Goal: Information Seeking & Learning: Learn about a topic

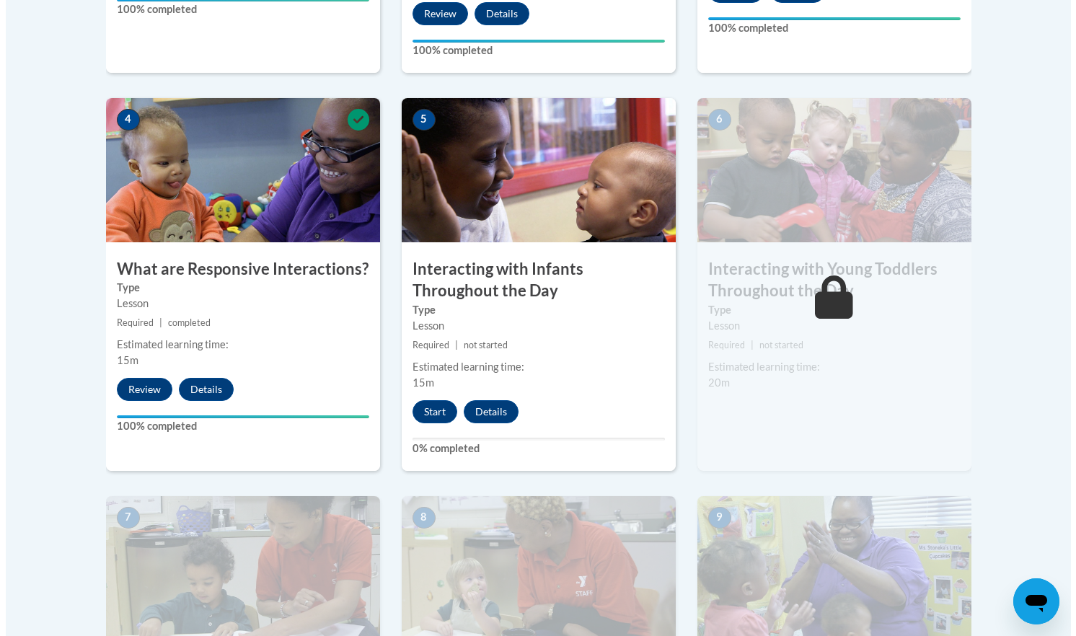
scroll to position [785, 0]
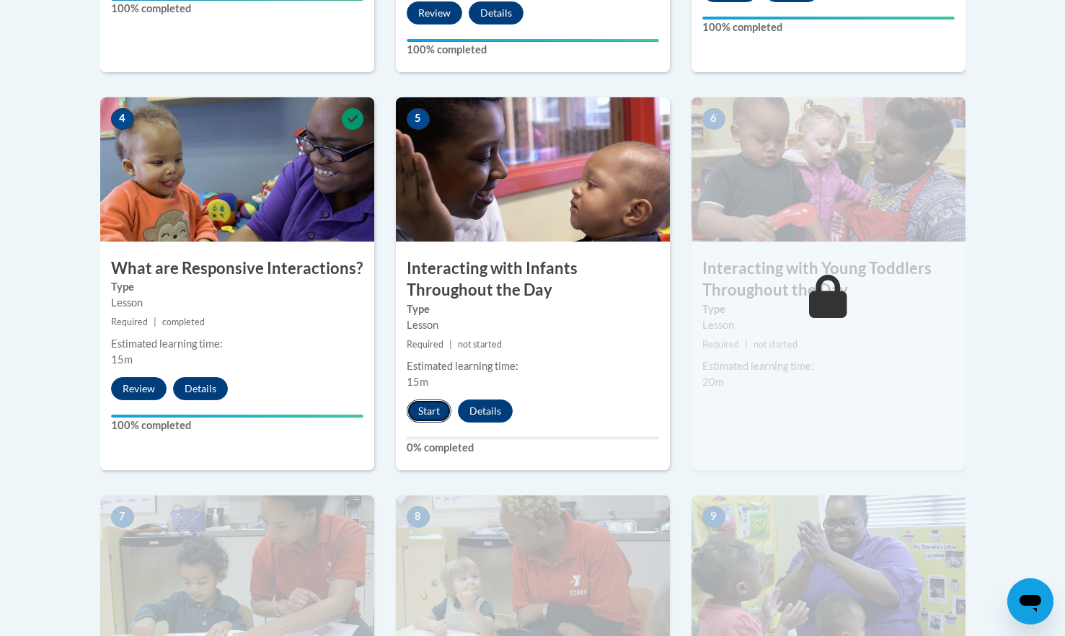
click at [427, 400] on button "Start" at bounding box center [429, 411] width 45 height 23
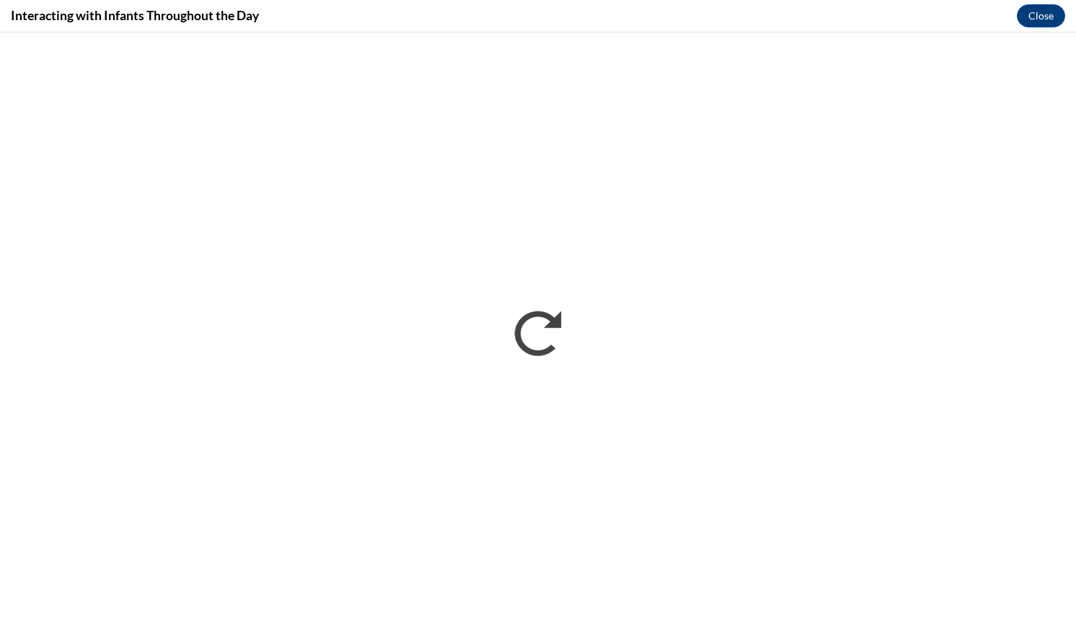
scroll to position [0, 0]
